Goal: Find specific page/section: Find specific page/section

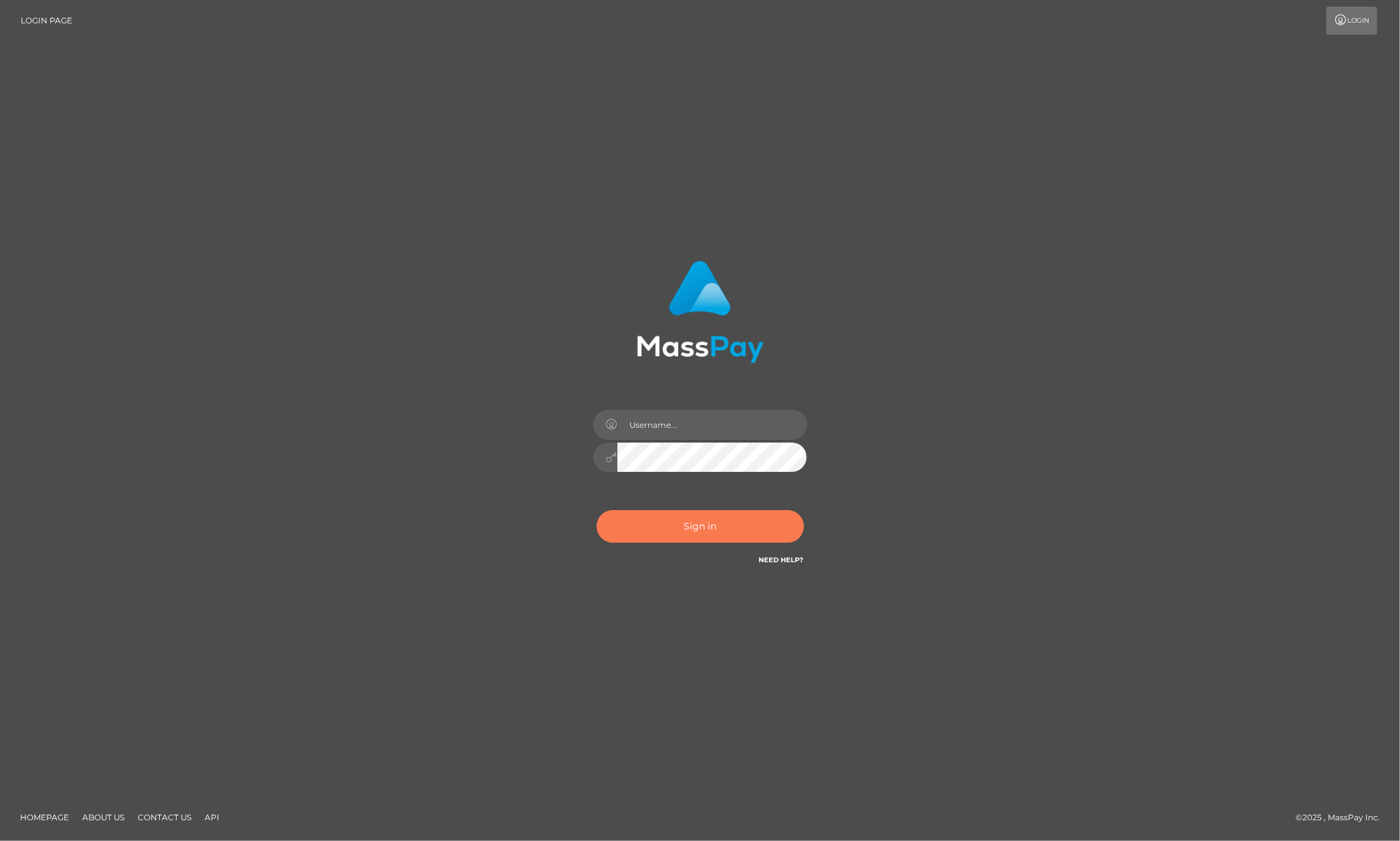
click at [724, 538] on button "Sign in" at bounding box center [700, 526] width 208 height 32
type input "[PERSON_NAME].megabonanza"
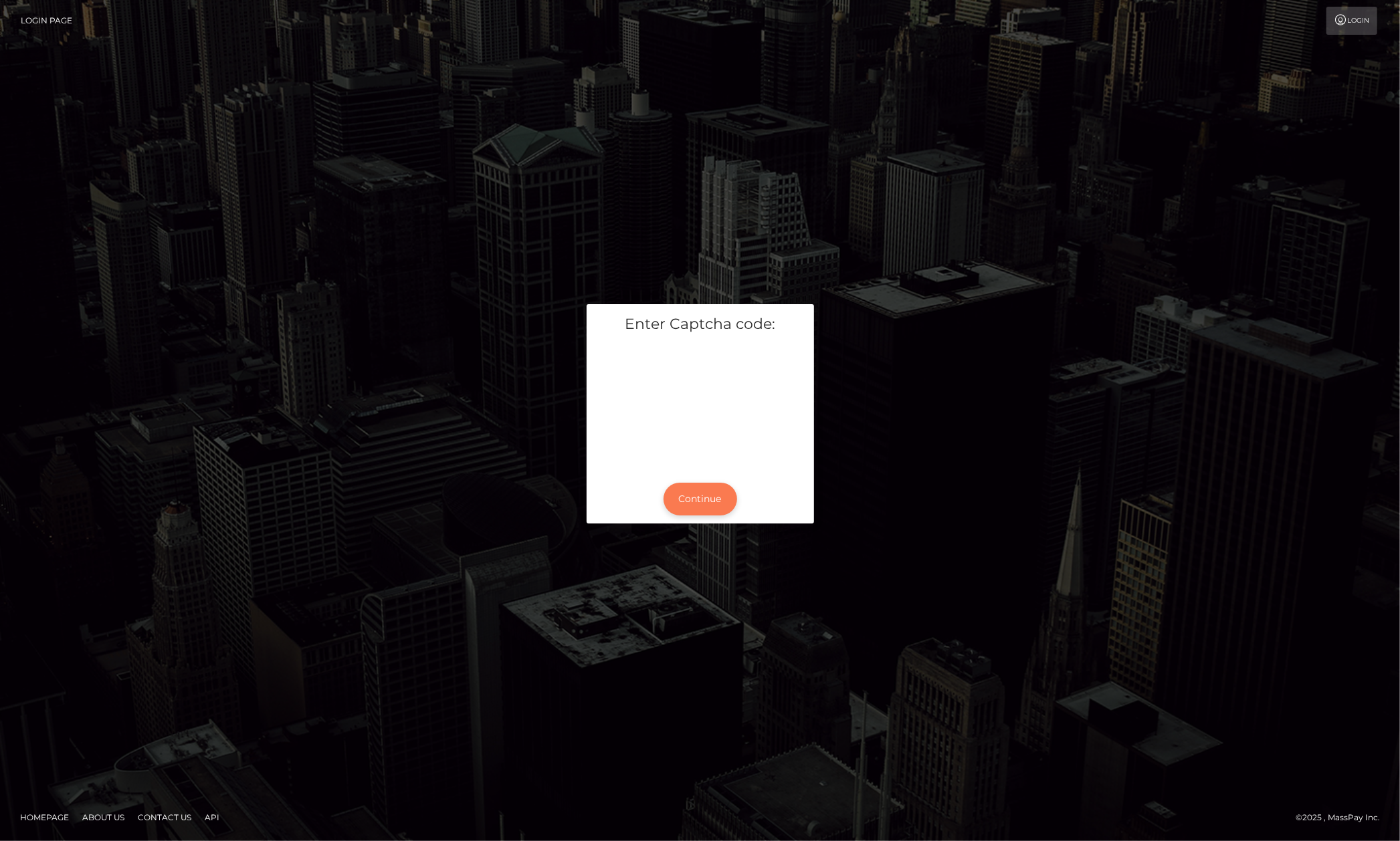
click at [698, 492] on button "Continue" at bounding box center [700, 499] width 74 height 32
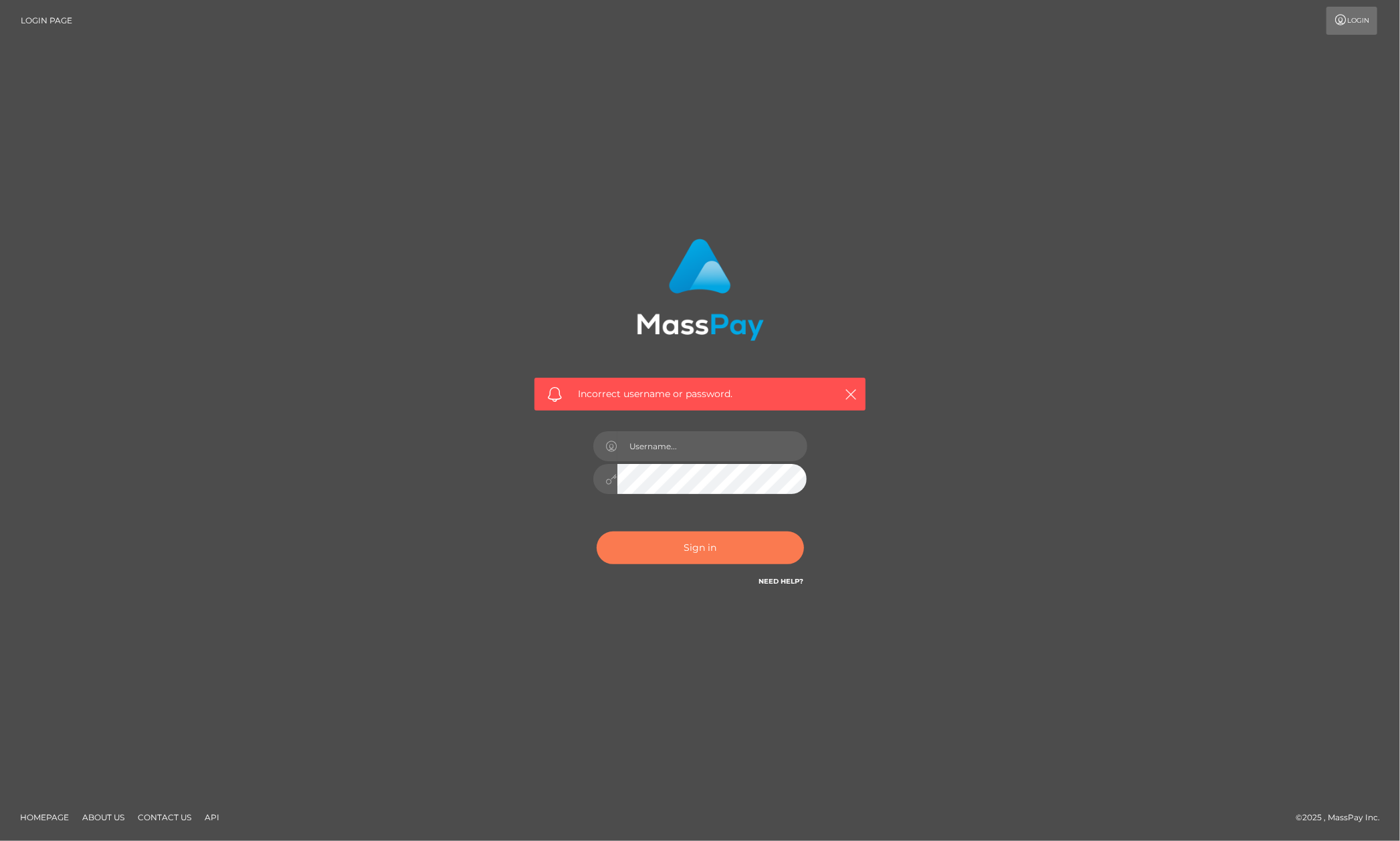
click at [681, 547] on button "Sign in" at bounding box center [700, 548] width 208 height 32
type input "Allen.megabonanza"
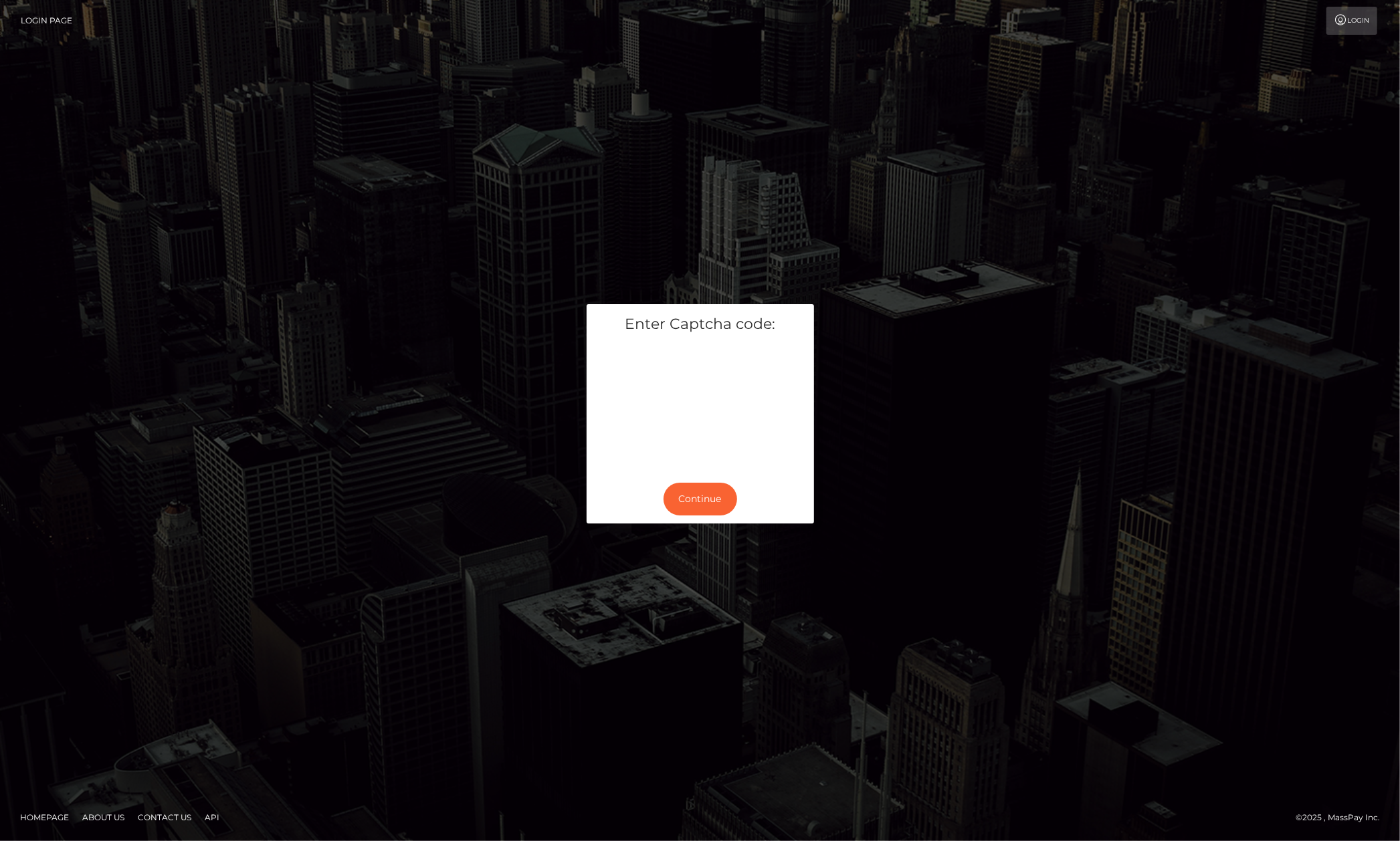
drag, startPoint x: 761, startPoint y: 472, endPoint x: 766, endPoint y: 463, distance: 10.3
click at [761, 473] on div "Enter Captcha code:" at bounding box center [700, 389] width 227 height 170
click at [728, 482] on div "Continue" at bounding box center [700, 500] width 227 height 49
click at [731, 499] on button "Continue" at bounding box center [700, 499] width 74 height 32
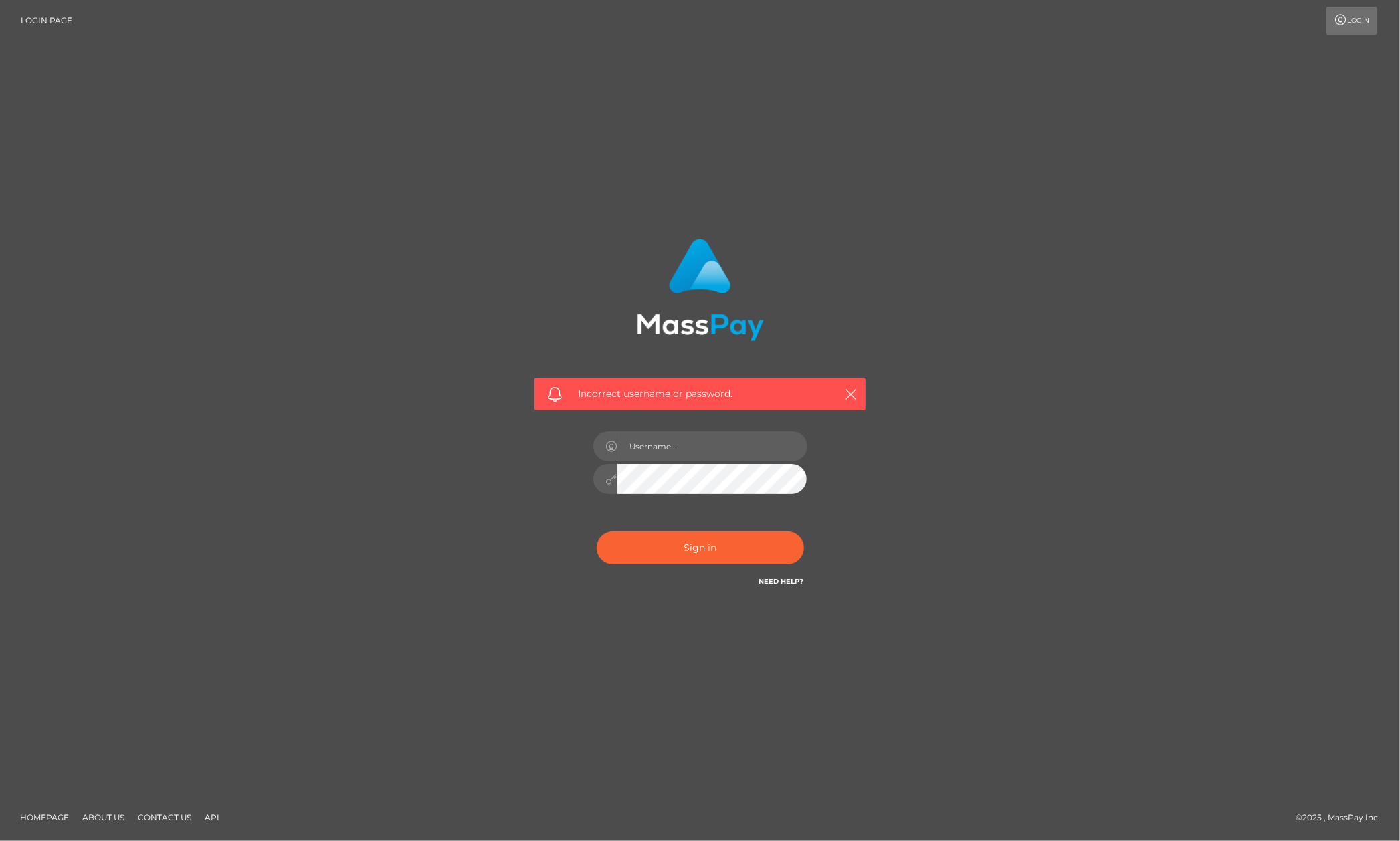
click at [883, 448] on div "Incorrect username or password." at bounding box center [700, 421] width 371 height 385
drag, startPoint x: 846, startPoint y: 391, endPoint x: 869, endPoint y: 411, distance: 30.5
click at [846, 394] on icon "button" at bounding box center [851, 394] width 14 height 14
type input "Allen.megabonanza"
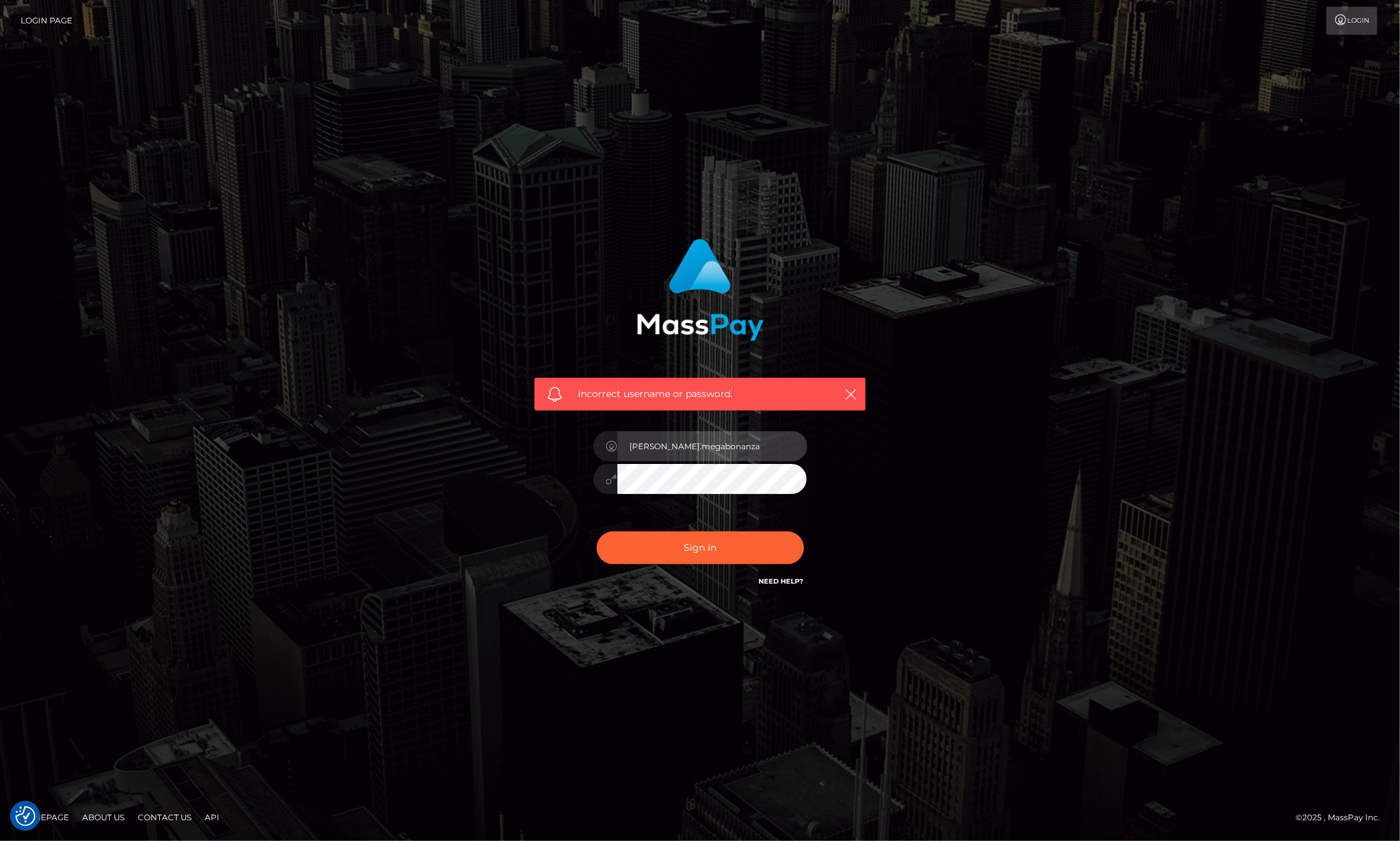
click at [798, 445] on input "Allen.megabonanza" at bounding box center [712, 447] width 190 height 30
click at [779, 458] on input "Allen.megabonanza" at bounding box center [712, 447] width 190 height 30
click at [952, 483] on div "Incorrect username or password. Allen.megabonanza" at bounding box center [700, 421] width 762 height 385
drag, startPoint x: 848, startPoint y: 394, endPoint x: 884, endPoint y: 394, distance: 36.0
click at [849, 394] on icon "button" at bounding box center [851, 394] width 14 height 14
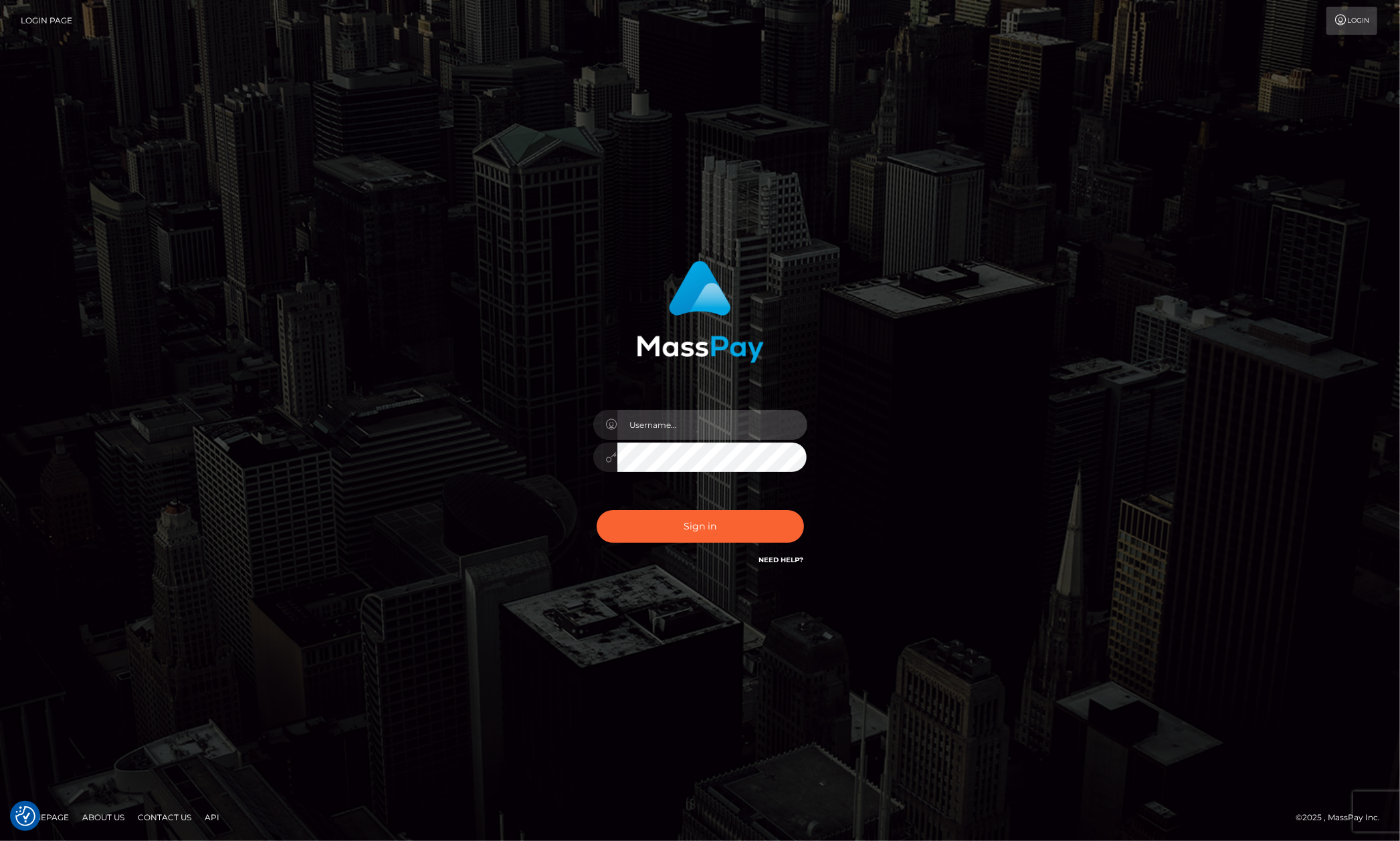
type input "Allen.megabonanza"
click at [725, 509] on div "Sign in Need Help?" at bounding box center [700, 532] width 234 height 60
click at [729, 530] on button "Sign in" at bounding box center [700, 526] width 208 height 32
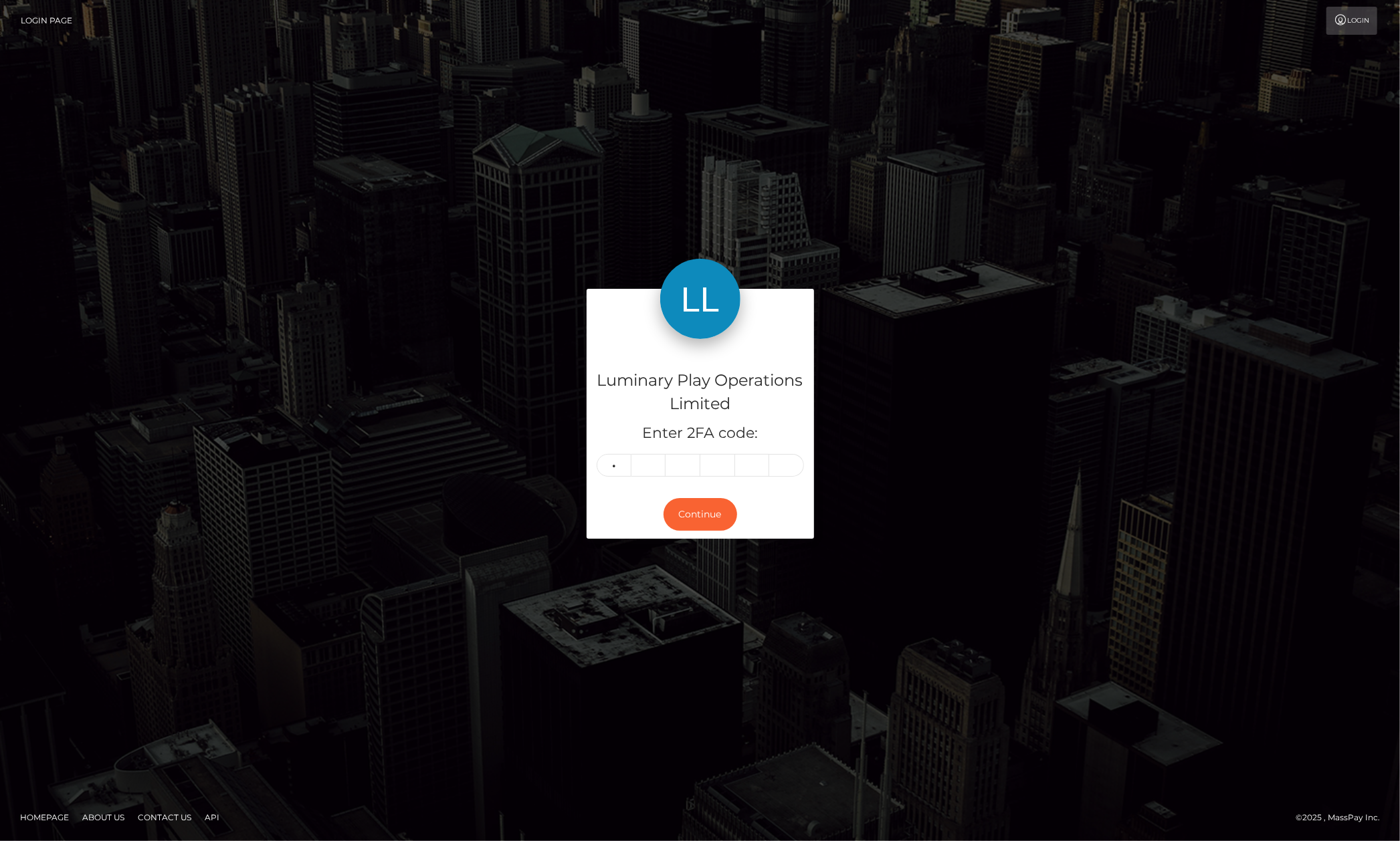
type input "6"
type input "8"
type input "2"
type input "4"
type input "0"
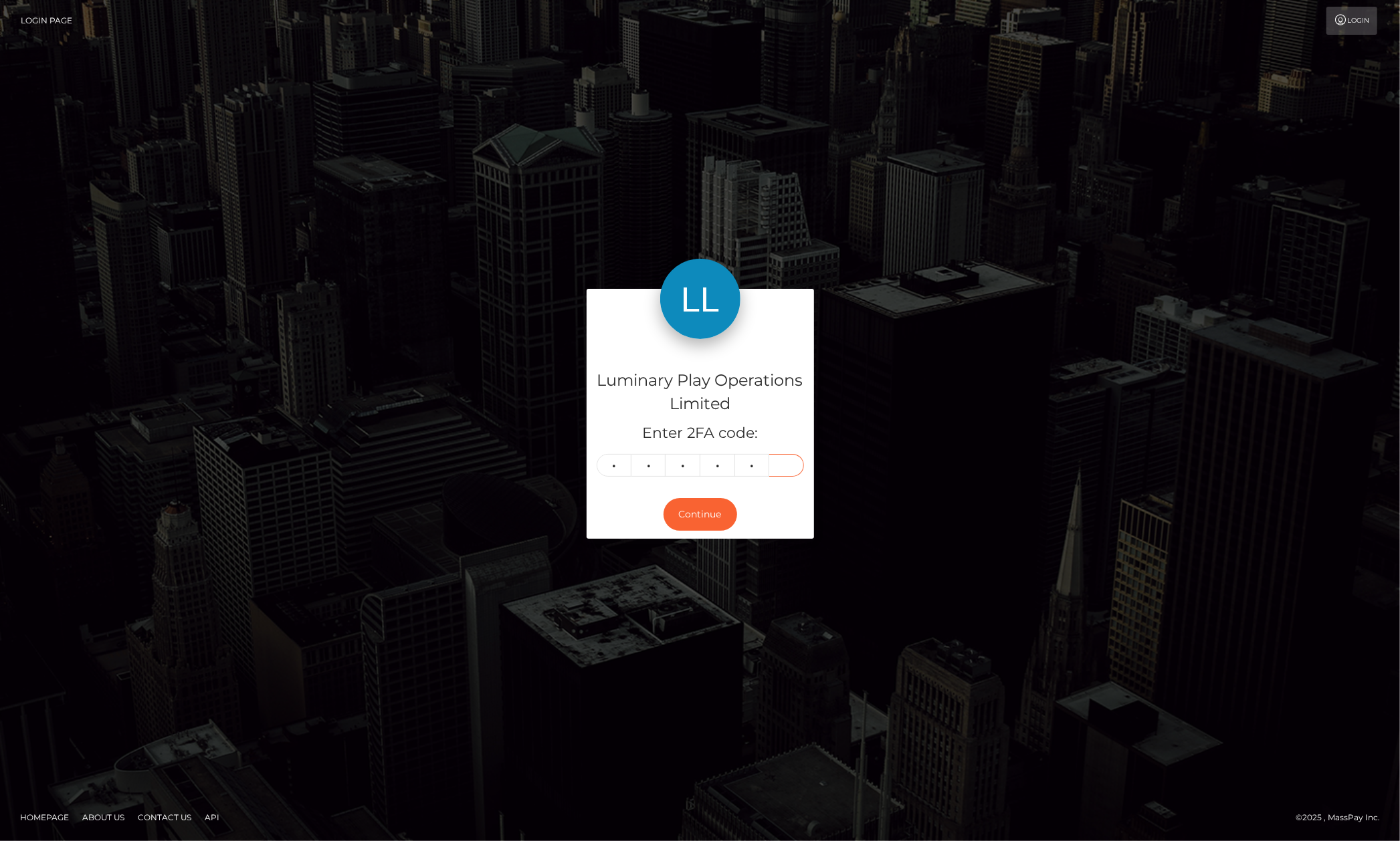
type input "1"
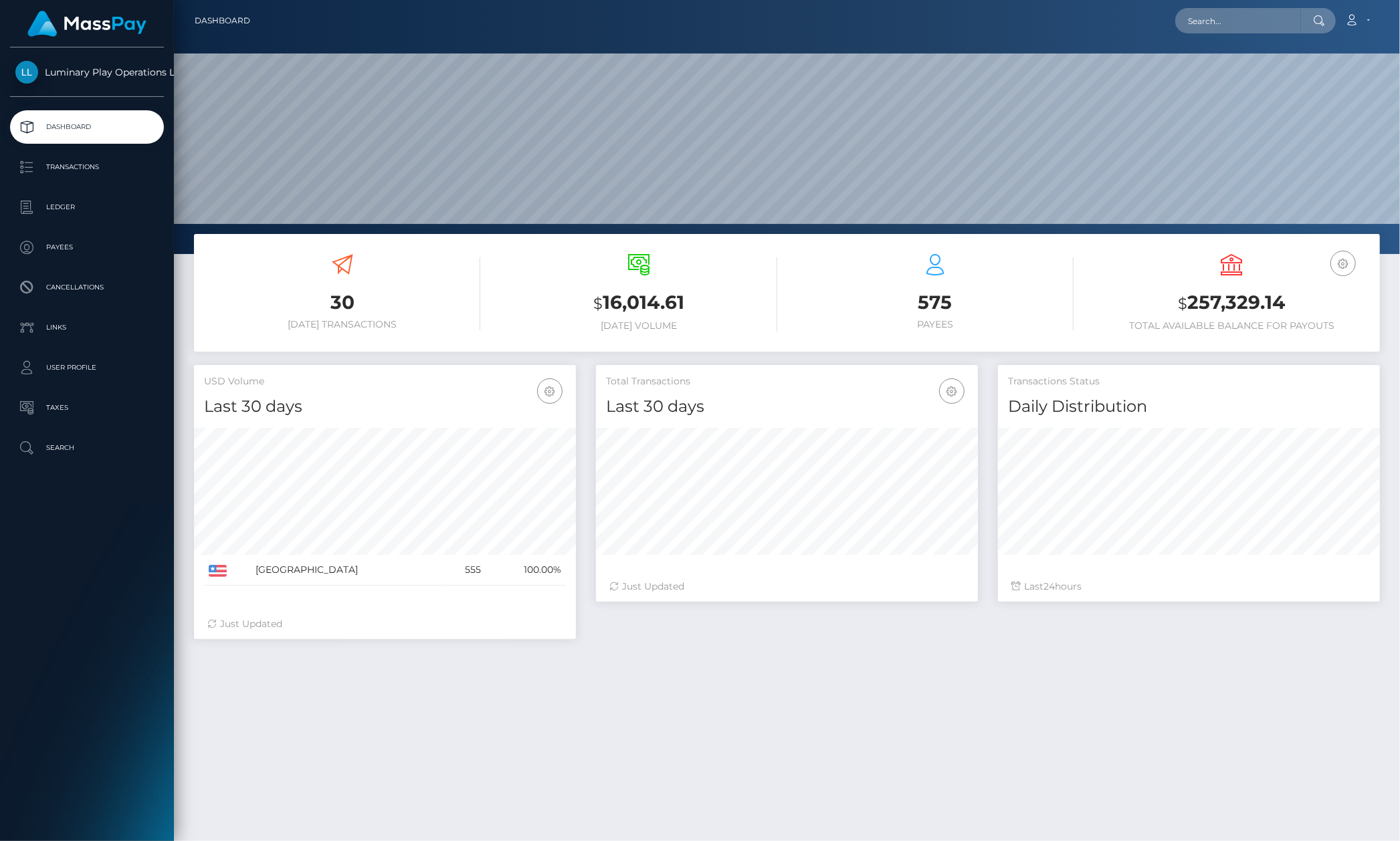
scroll to position [235, 383]
click at [1232, 25] on input "text" at bounding box center [1239, 21] width 126 height 26
paste input "332385"
type input "332385"
click at [1238, 63] on link "PENNY ROBIN BOX" at bounding box center [1237, 69] width 122 height 25
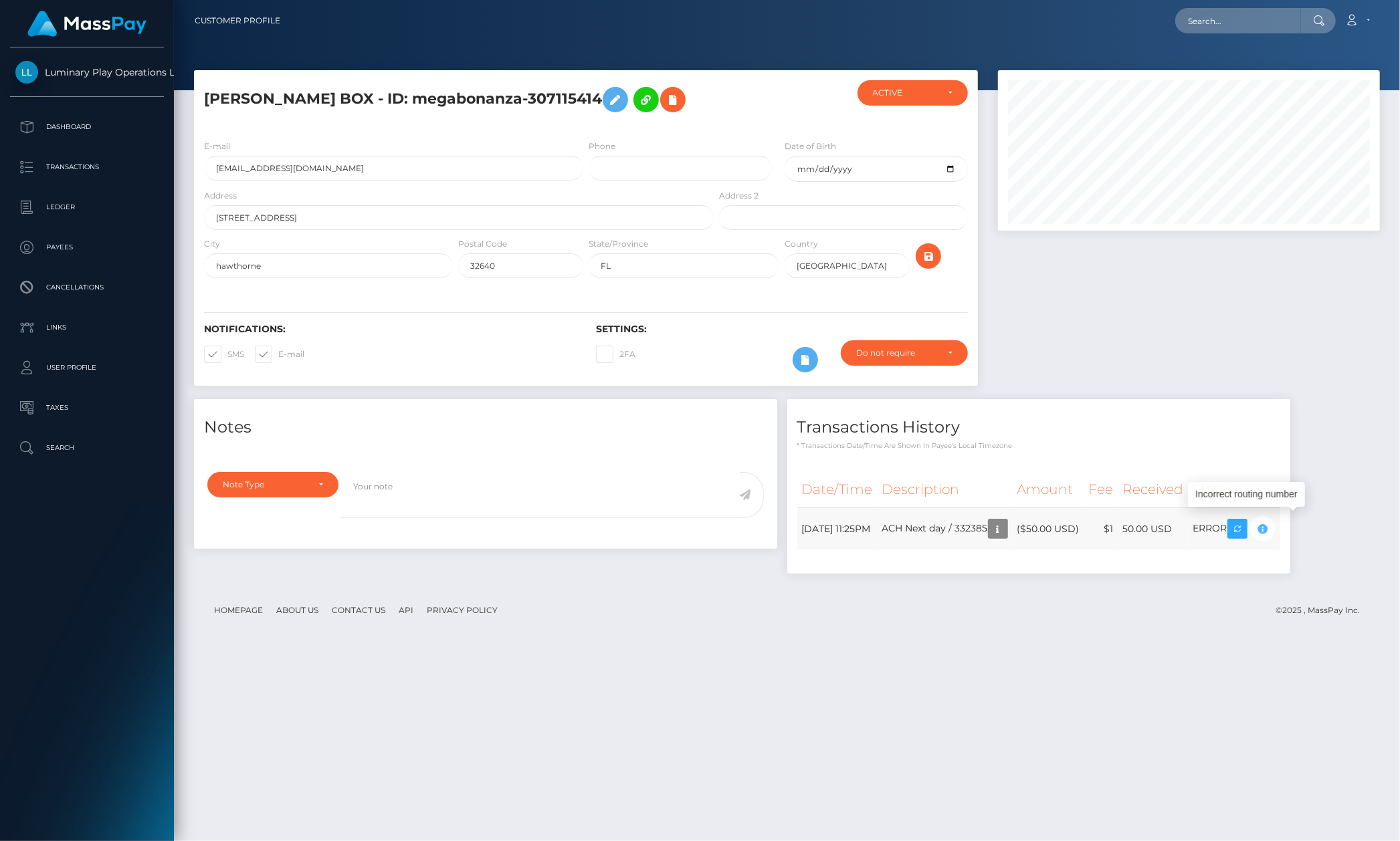
scroll to position [160, 383]
drag, startPoint x: 97, startPoint y: 602, endPoint x: 114, endPoint y: 609, distance: 18.4
click at [99, 602] on div "Luminary Play Operations Limited Dashboard Transactions Ledger Payees Cancellat…" at bounding box center [87, 443] width 174 height 791
drag, startPoint x: 296, startPoint y: 14, endPoint x: 293, endPoint y: 38, distance: 24.2
click at [296, 14] on div "Loading... Loading... Account Edit Profile Logout" at bounding box center [835, 21] width 1088 height 29
